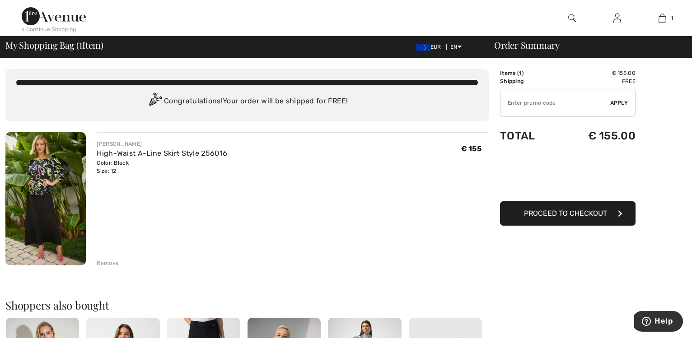
click at [572, 211] on span "Proceed to Checkout" at bounding box center [565, 213] width 83 height 9
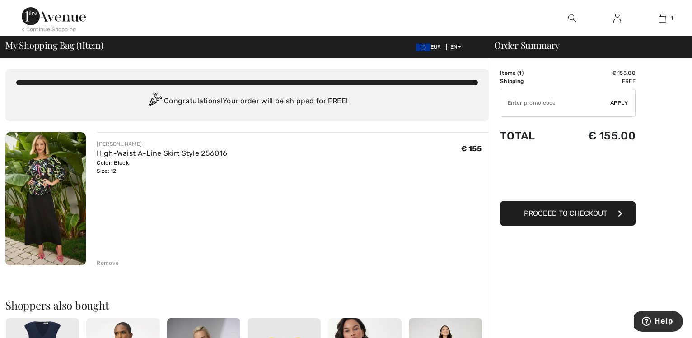
click at [615, 19] on img at bounding box center [617, 18] width 8 height 11
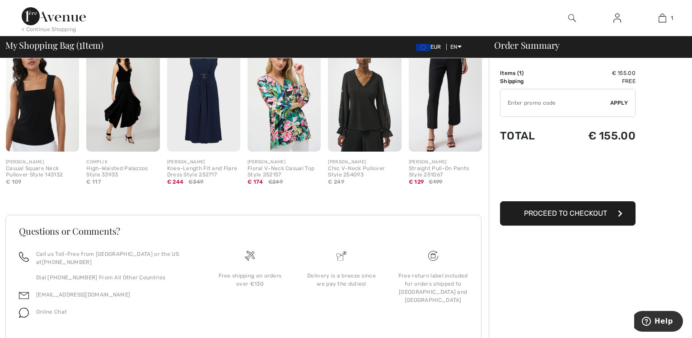
scroll to position [303, 0]
